Goal: Transaction & Acquisition: Purchase product/service

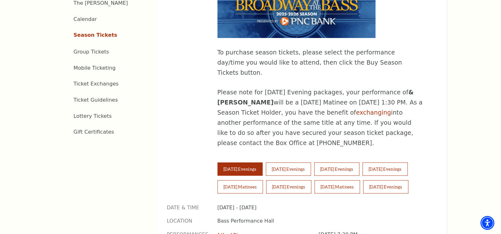
scroll to position [348, 0]
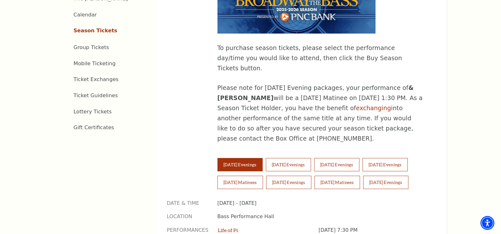
click at [251, 158] on button "[DATE] Evenings" at bounding box center [239, 164] width 45 height 13
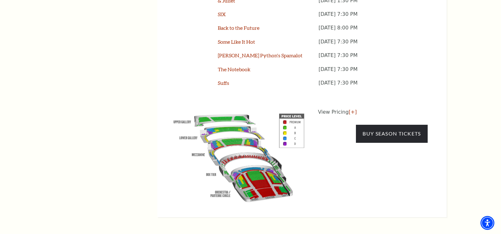
scroll to position [632, 0]
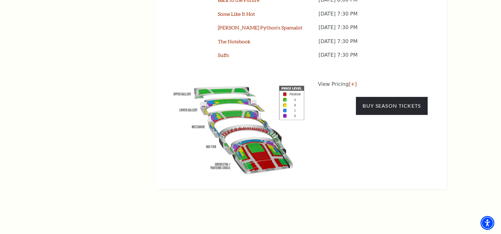
click at [262, 128] on img at bounding box center [239, 128] width 144 height 96
click at [261, 125] on img at bounding box center [239, 128] width 144 height 96
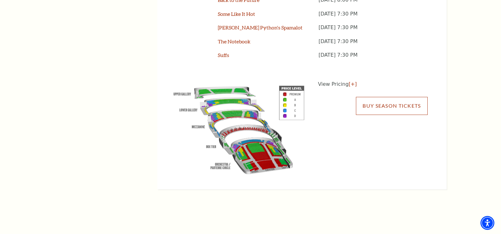
click at [399, 97] on link "Buy Season Tickets" at bounding box center [391, 106] width 71 height 18
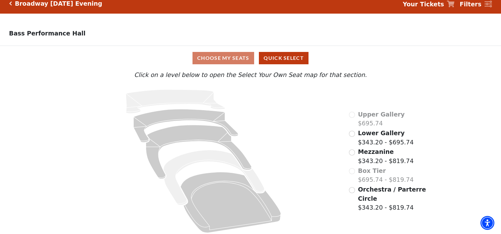
scroll to position [12, 0]
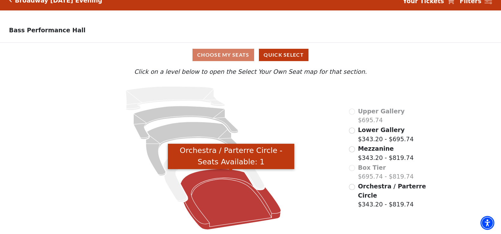
click at [232, 202] on icon "Orchestra / Parterre Circle - Seats Available: 1" at bounding box center [231, 199] width 101 height 61
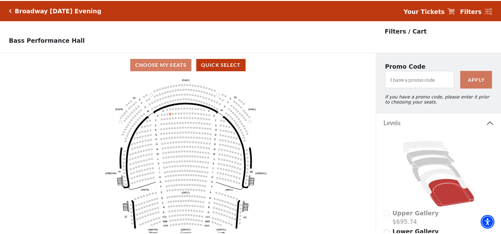
scroll to position [29, 0]
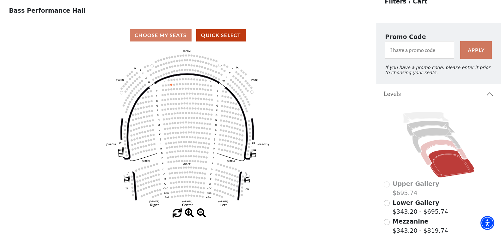
click at [433, 148] on icon at bounding box center [443, 151] width 46 height 25
click at [432, 135] on icon at bounding box center [436, 140] width 48 height 25
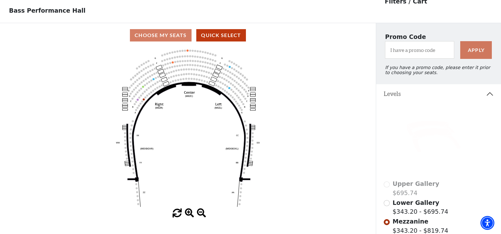
click at [426, 127] on icon at bounding box center [431, 127] width 48 height 15
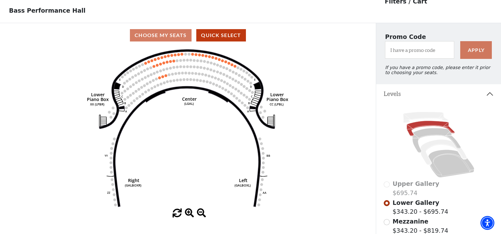
scroll to position [61, 0]
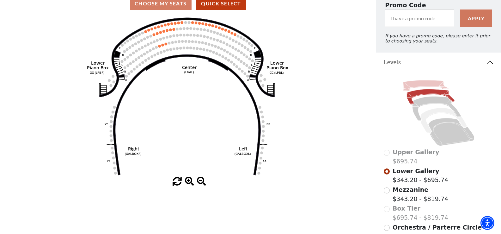
click at [425, 88] on icon at bounding box center [425, 85] width 45 height 11
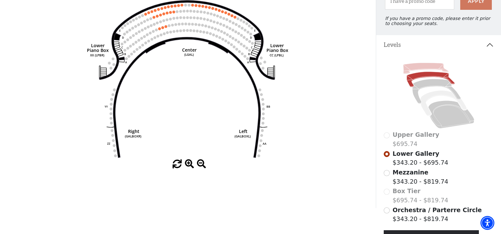
click at [423, 88] on icon at bounding box center [439, 96] width 110 height 70
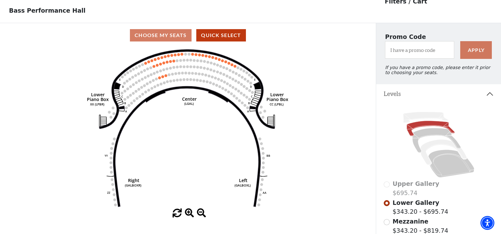
scroll to position [0, 0]
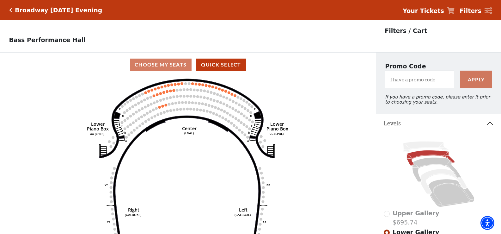
click at [48, 11] on h5 "Broadway Tuesday Evening" at bounding box center [58, 10] width 87 height 7
click at [10, 9] on icon "Click here to go back to filters" at bounding box center [10, 10] width 3 height 4
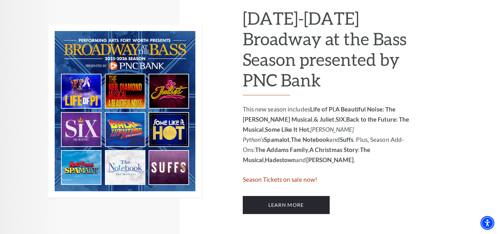
scroll to position [379, 0]
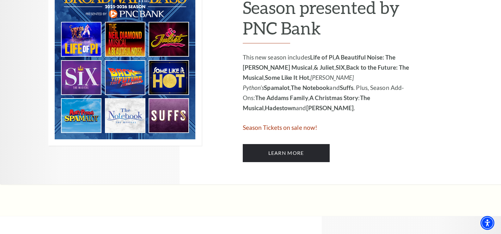
click at [297, 126] on span "Season Tickets on sale now!" at bounding box center [280, 127] width 75 height 7
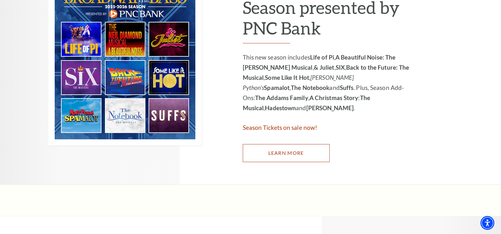
click at [292, 154] on link "Learn More" at bounding box center [286, 153] width 87 height 18
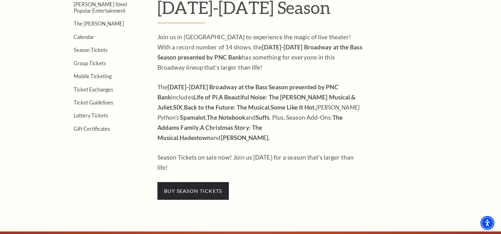
scroll to position [253, 0]
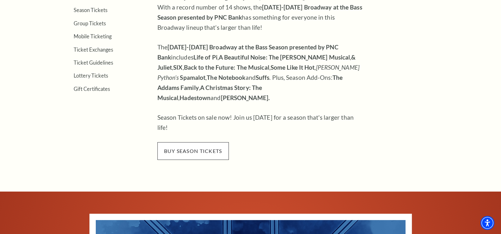
click at [209, 142] on span "buy season tickets" at bounding box center [192, 151] width 71 height 18
click at [212, 142] on span "buy season tickets" at bounding box center [192, 151] width 71 height 18
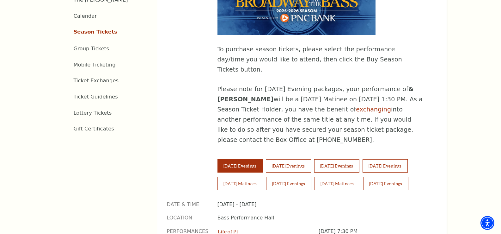
scroll to position [379, 0]
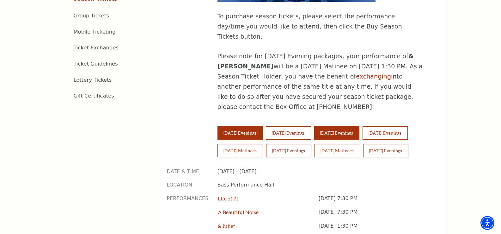
click at [358, 126] on button "Thursday Evenings" at bounding box center [336, 132] width 45 height 13
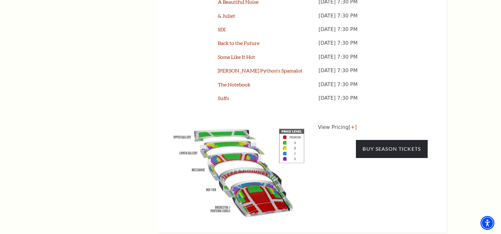
scroll to position [601, 0]
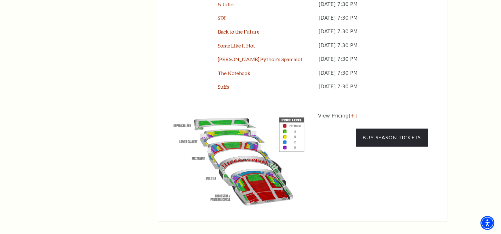
click at [337, 112] on p "View Pricing [+]" at bounding box center [373, 116] width 110 height 8
click at [350, 113] on link "[+]" at bounding box center [353, 116] width 8 height 6
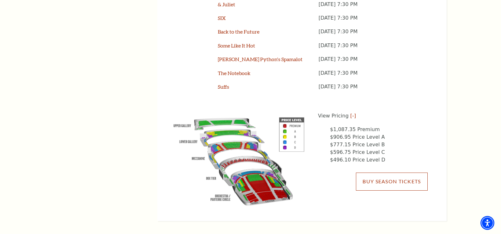
click at [394, 172] on link "Buy Season Tickets" at bounding box center [391, 181] width 71 height 18
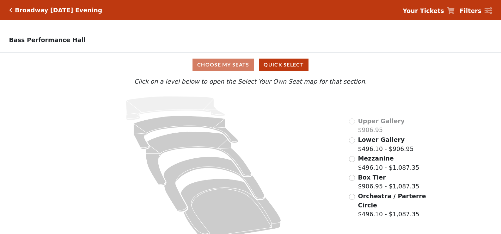
scroll to position [12, 0]
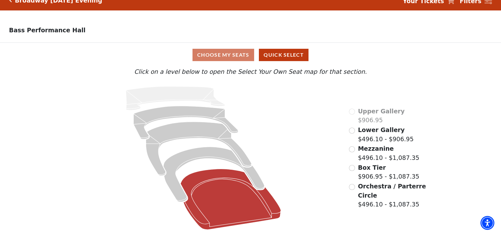
click at [217, 204] on icon at bounding box center [231, 199] width 101 height 61
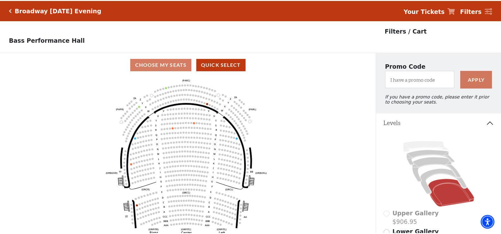
scroll to position [29, 0]
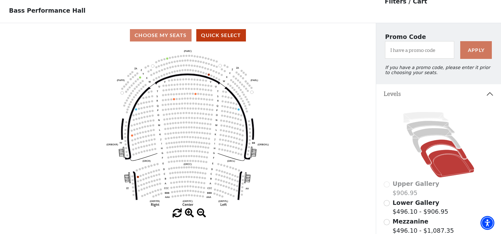
click at [433, 147] on icon at bounding box center [443, 151] width 46 height 25
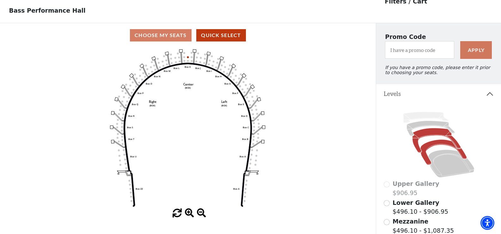
click at [435, 134] on icon at bounding box center [436, 140] width 48 height 25
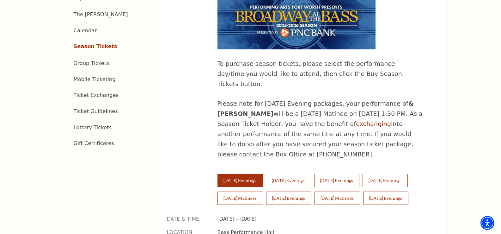
scroll to position [348, 0]
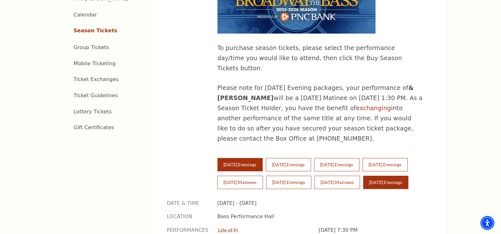
click at [386, 175] on button "[DATE] Evenings" at bounding box center [385, 181] width 45 height 13
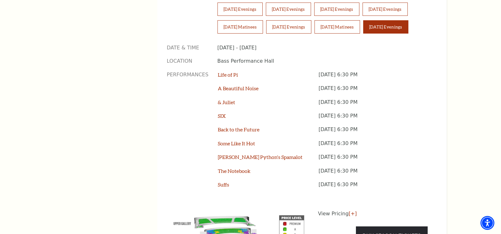
scroll to position [506, 0]
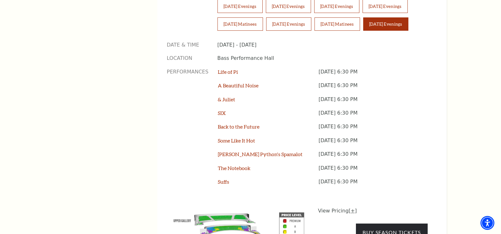
click at [349, 207] on link "[+]" at bounding box center [353, 210] width 8 height 6
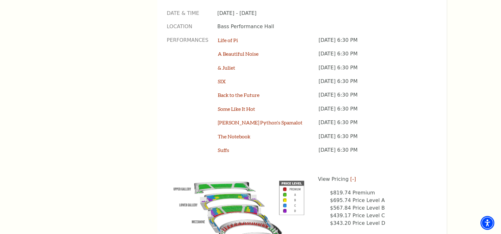
scroll to position [569, 0]
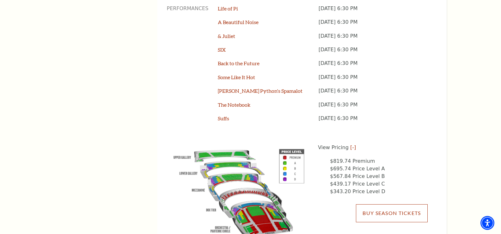
click at [391, 204] on link "Buy Season Tickets" at bounding box center [391, 213] width 71 height 18
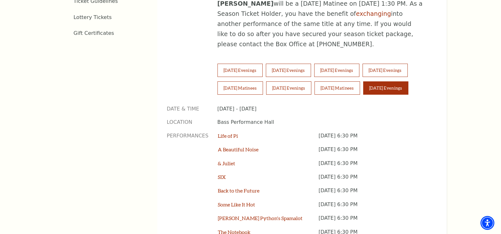
scroll to position [442, 0]
click at [348, 82] on button "[DATE] Matinees" at bounding box center [338, 88] width 46 height 13
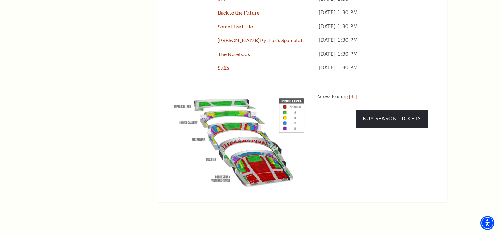
scroll to position [631, 0]
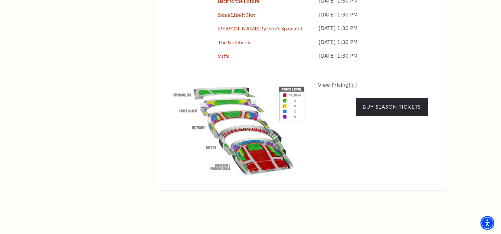
click at [349, 82] on link "[+]" at bounding box center [353, 85] width 8 height 6
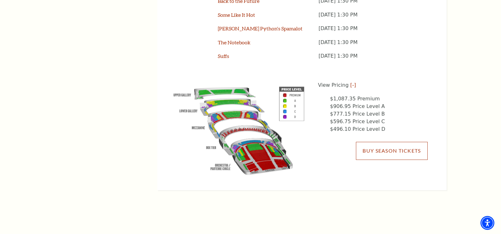
click at [376, 142] on link "Buy Season Tickets" at bounding box center [391, 151] width 71 height 18
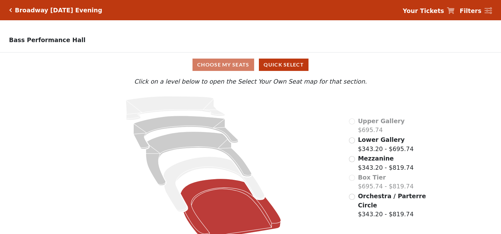
click at [233, 214] on icon at bounding box center [231, 209] width 101 height 61
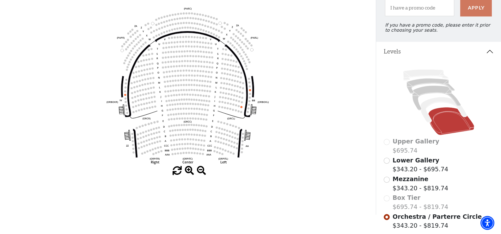
scroll to position [61, 0]
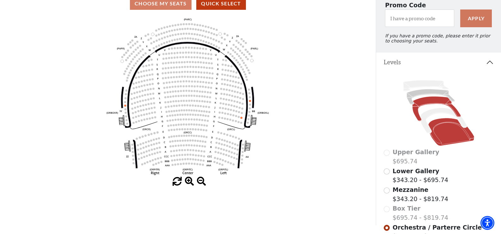
click at [432, 104] on icon at bounding box center [436, 108] width 48 height 25
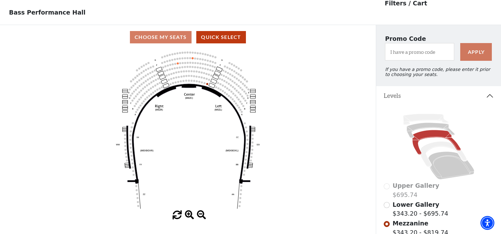
scroll to position [29, 0]
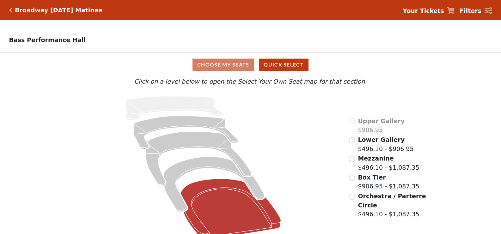
click at [231, 200] on icon at bounding box center [231, 209] width 101 height 61
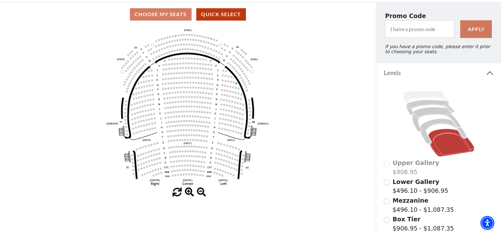
scroll to position [61, 0]
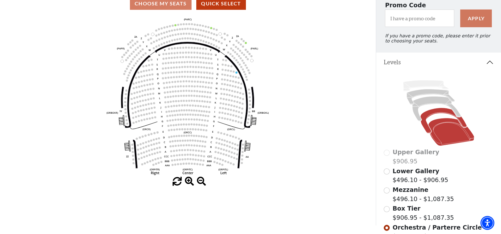
click at [437, 115] on icon at bounding box center [443, 119] width 46 height 25
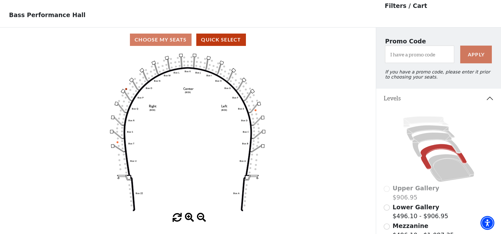
scroll to position [29, 0]
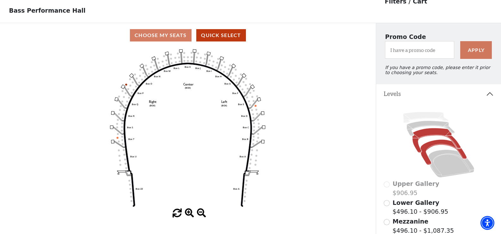
click at [431, 136] on icon at bounding box center [436, 140] width 48 height 25
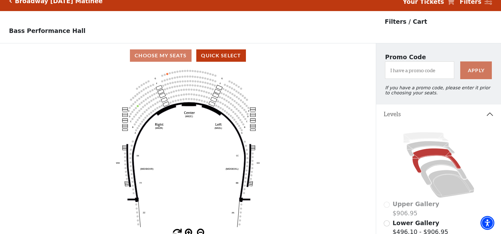
scroll to position [0, 0]
